Goal: Transaction & Acquisition: Subscribe to service/newsletter

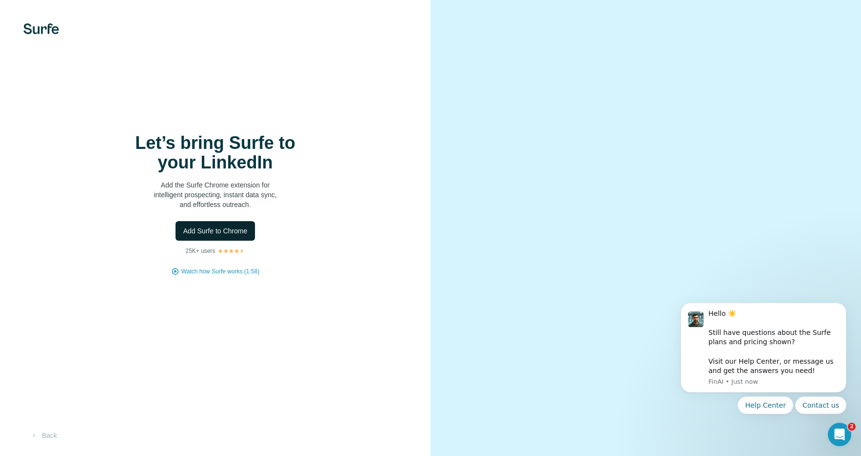
click at [240, 234] on span "Add Surfe to Chrome" at bounding box center [215, 231] width 64 height 10
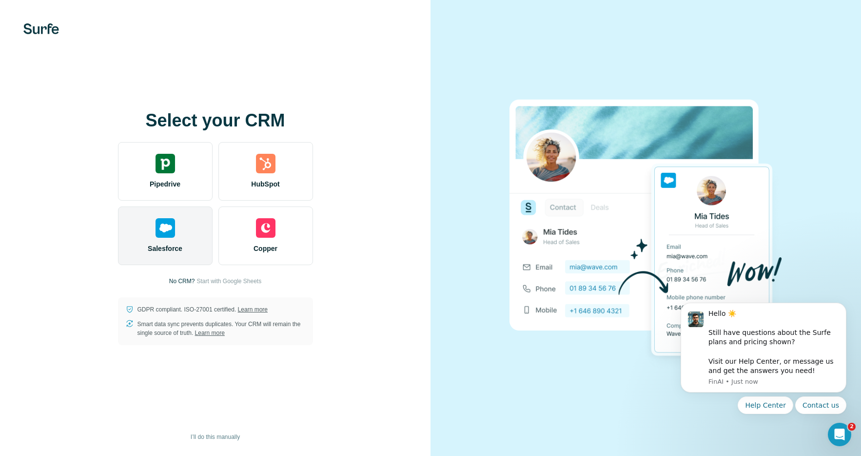
click at [156, 236] on img at bounding box center [166, 228] width 20 height 20
click at [174, 239] on div "Salesforce" at bounding box center [165, 235] width 95 height 59
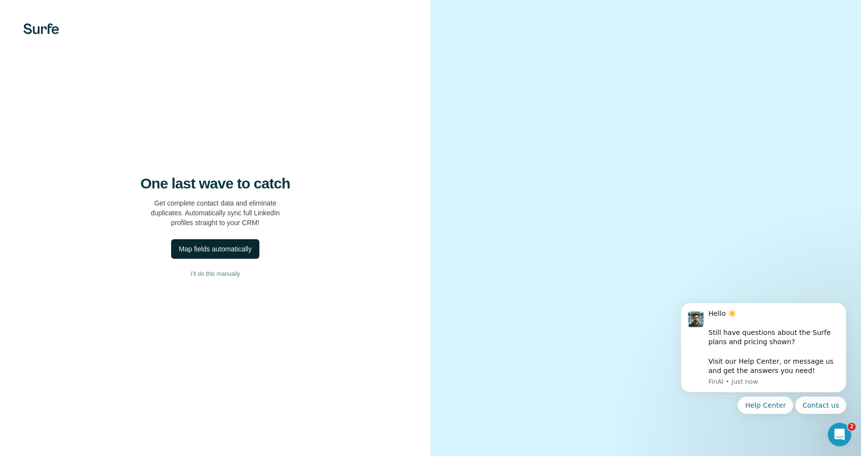
click at [227, 252] on div "Map fields automatically" at bounding box center [215, 249] width 73 height 10
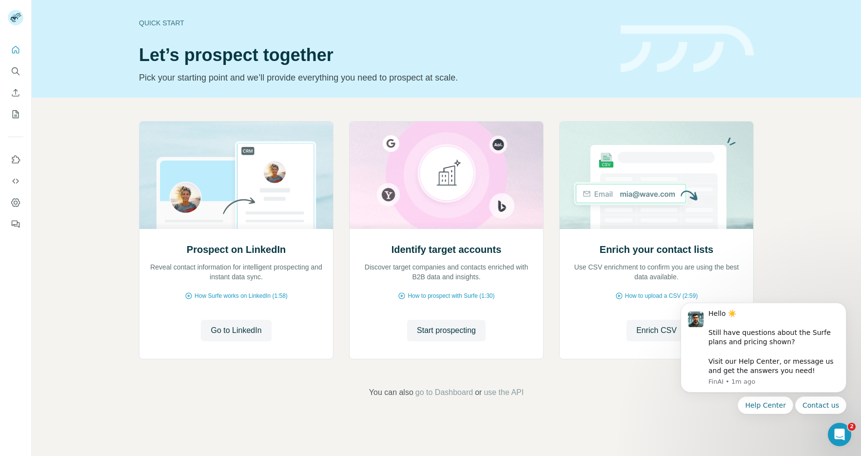
click at [838, 299] on div "Hello ☀️ ​ Still have questions about the Surfe plans and pricing shown? ​ Visi…" at bounding box center [764, 353] width 180 height 122
click at [844, 305] on icon "Dismiss notification" at bounding box center [843, 304] width 3 height 3
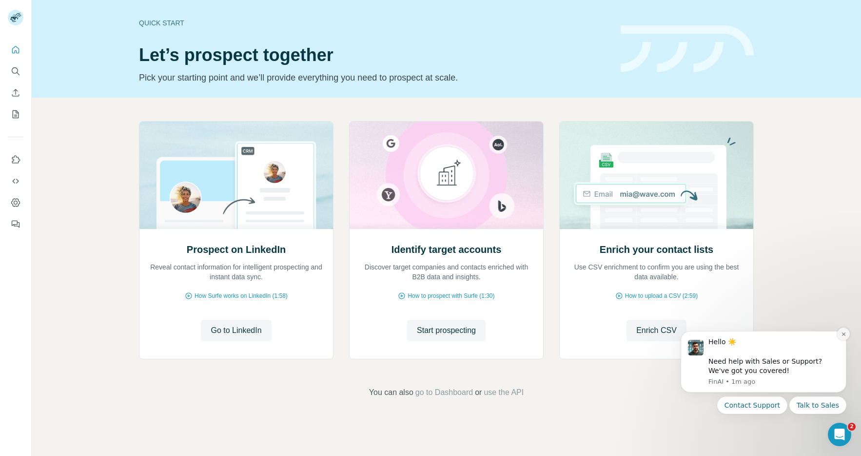
click at [840, 335] on button "Dismiss notification" at bounding box center [844, 333] width 13 height 13
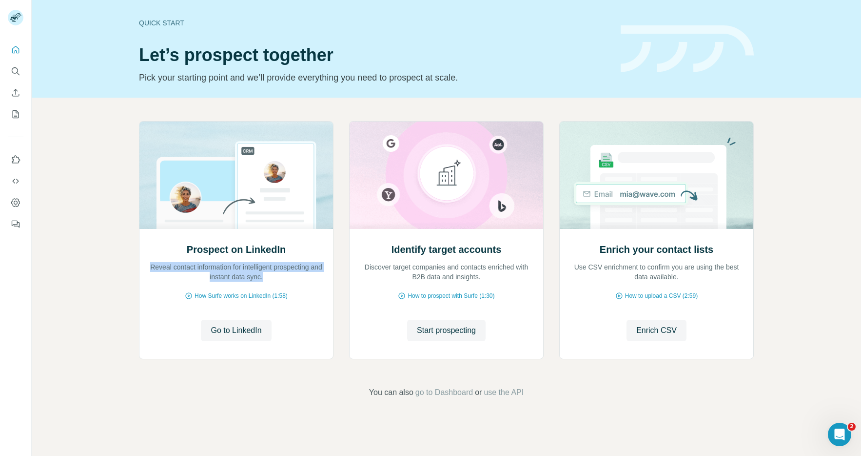
drag, startPoint x: 279, startPoint y: 279, endPoint x: 120, endPoint y: 262, distance: 158.9
click at [120, 262] on div "Prospect on LinkedIn Reveal contact information for intelligent prospecting and…" at bounding box center [447, 260] width 830 height 324
click at [14, 202] on icon "Dashboard" at bounding box center [16, 203] width 10 height 10
